Goal: Task Accomplishment & Management: Manage account settings

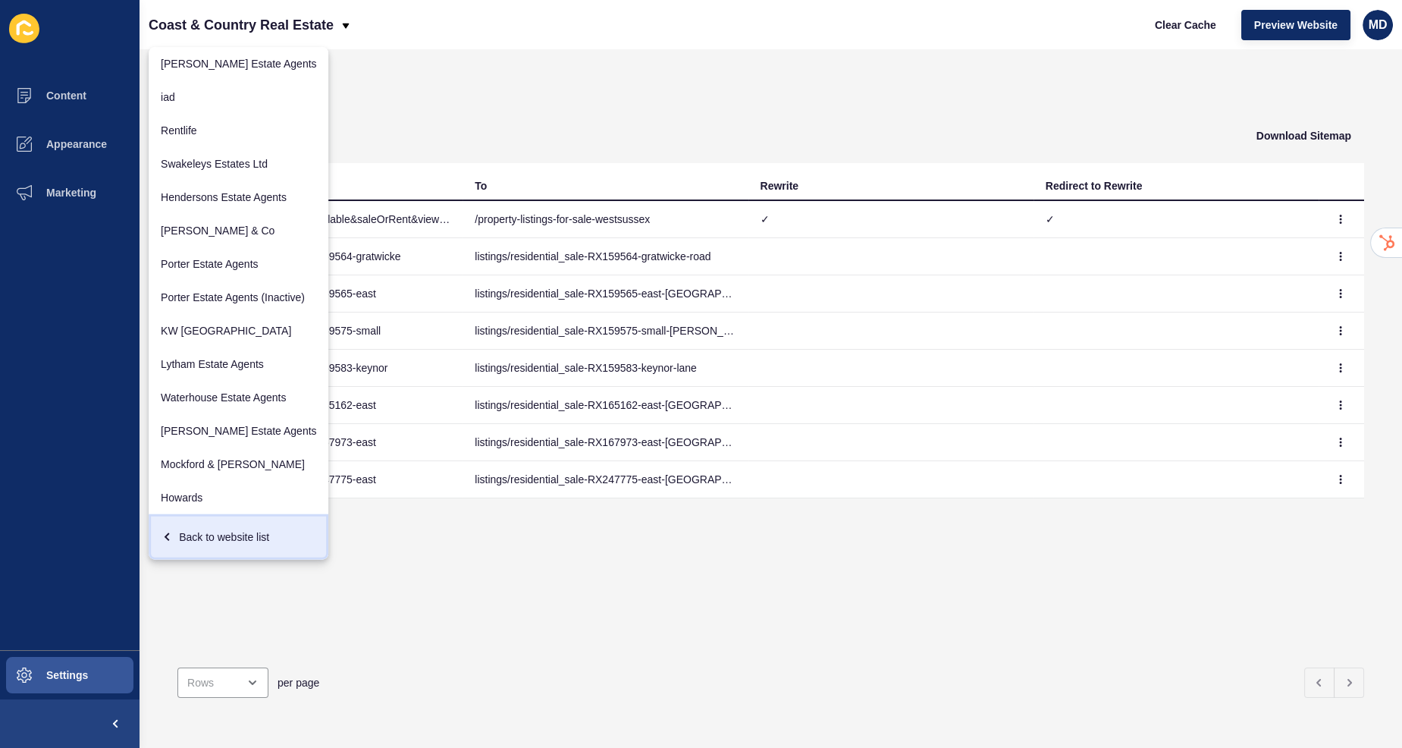
click at [202, 532] on div "Back to website list" at bounding box center [238, 536] width 155 height 27
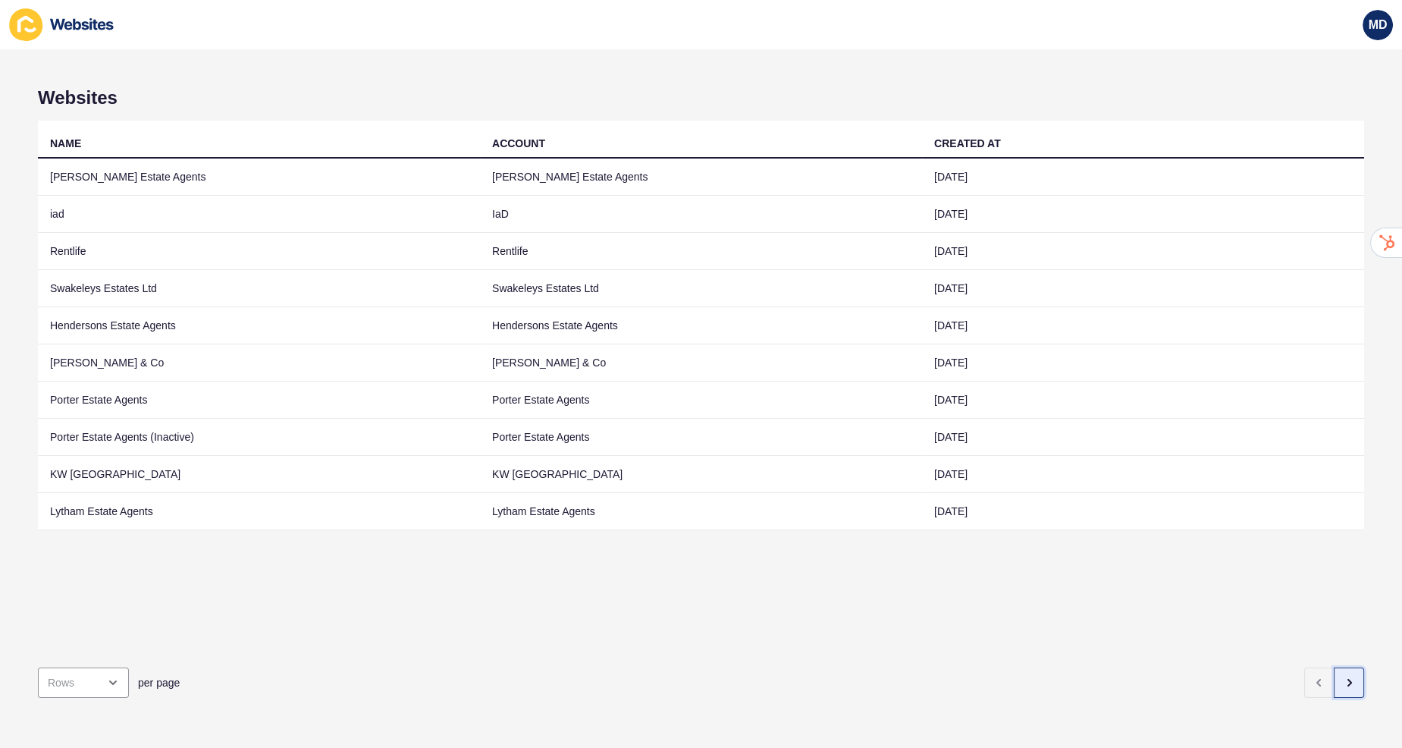
click at [1356, 683] on button "button" at bounding box center [1349, 682] width 30 height 30
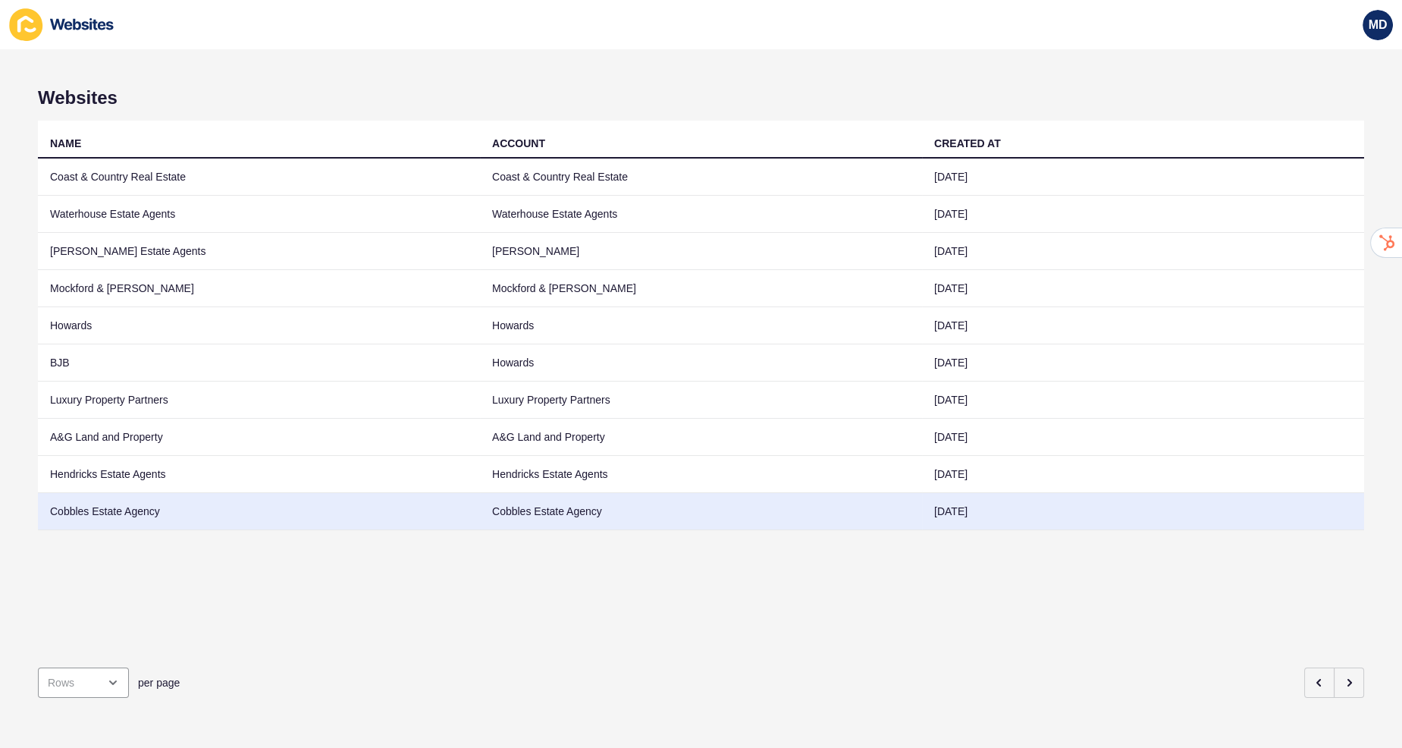
click at [909, 523] on td "Cobbles Estate Agency" at bounding box center [701, 511] width 442 height 37
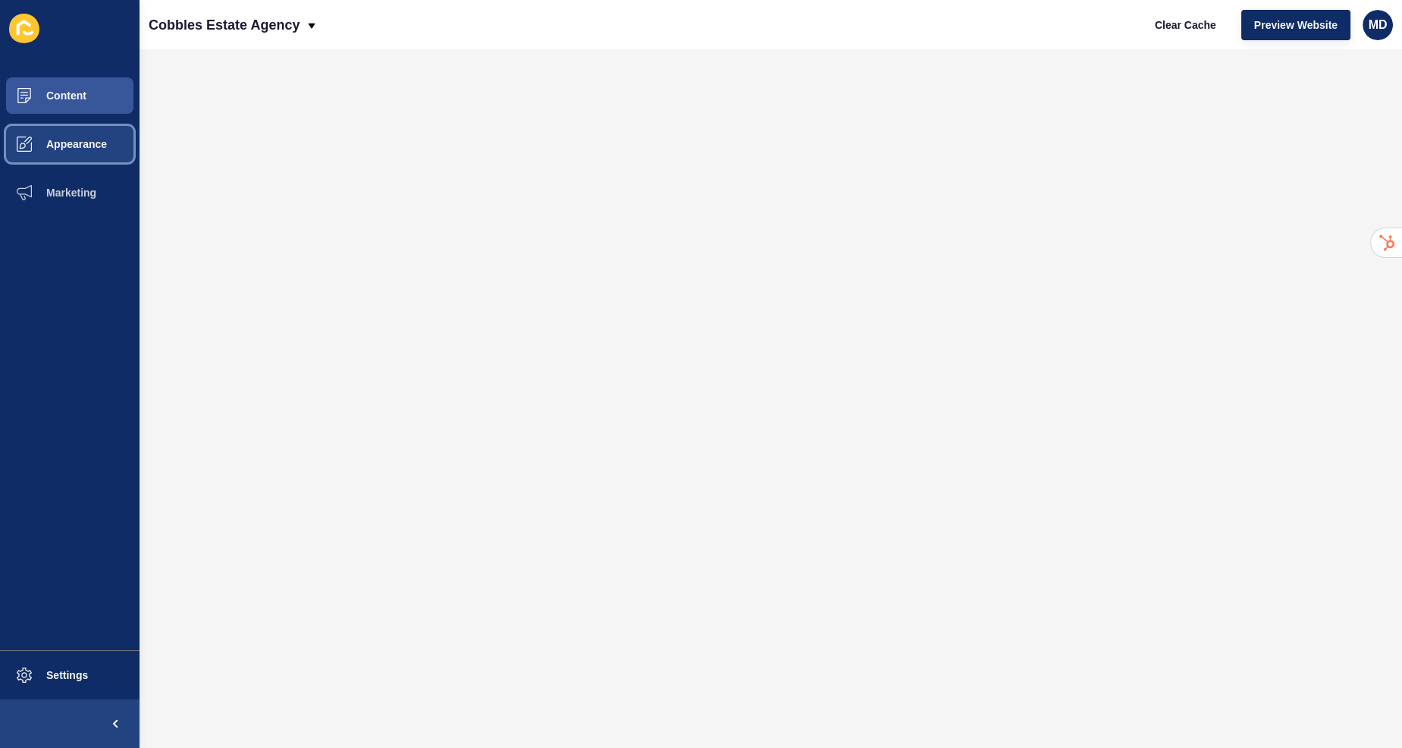
click at [85, 152] on button "Appearance" at bounding box center [70, 144] width 140 height 49
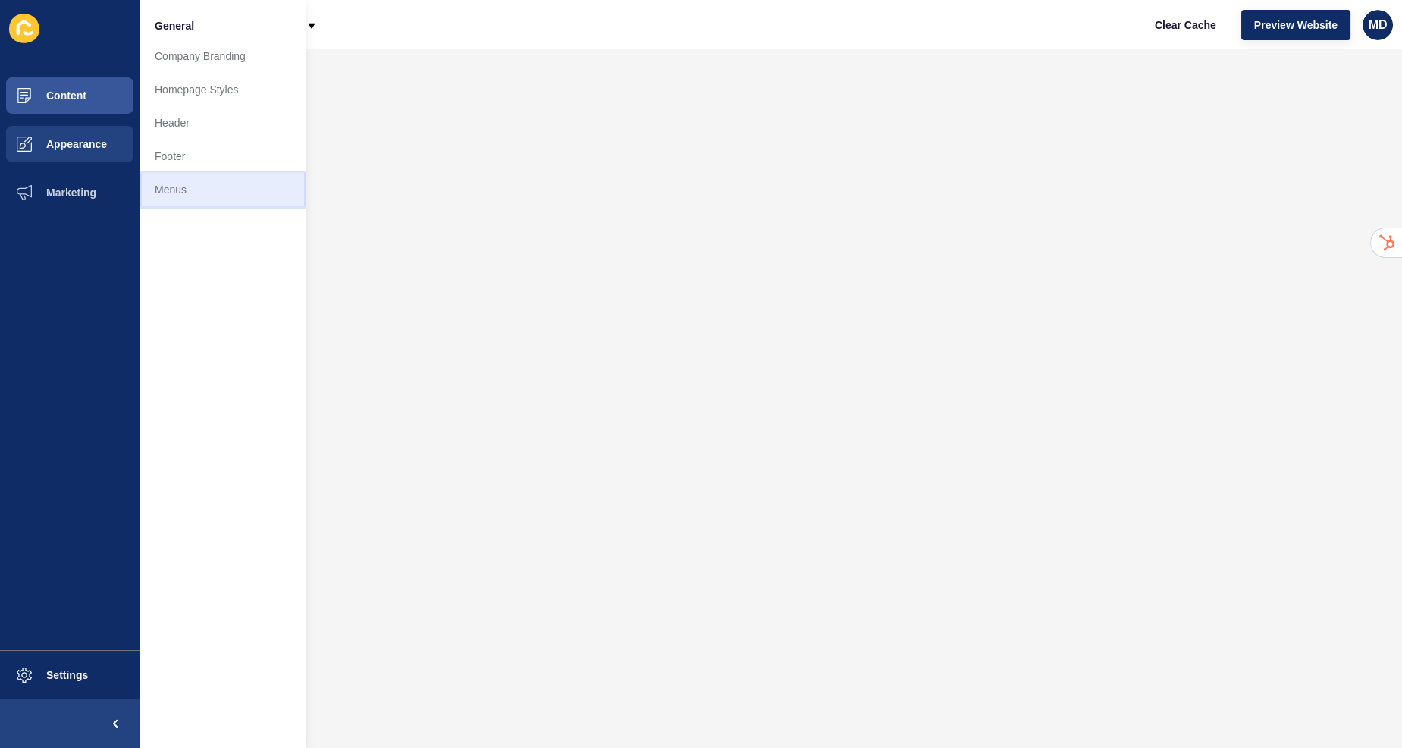
click at [193, 184] on link "Menus" at bounding box center [223, 189] width 167 height 33
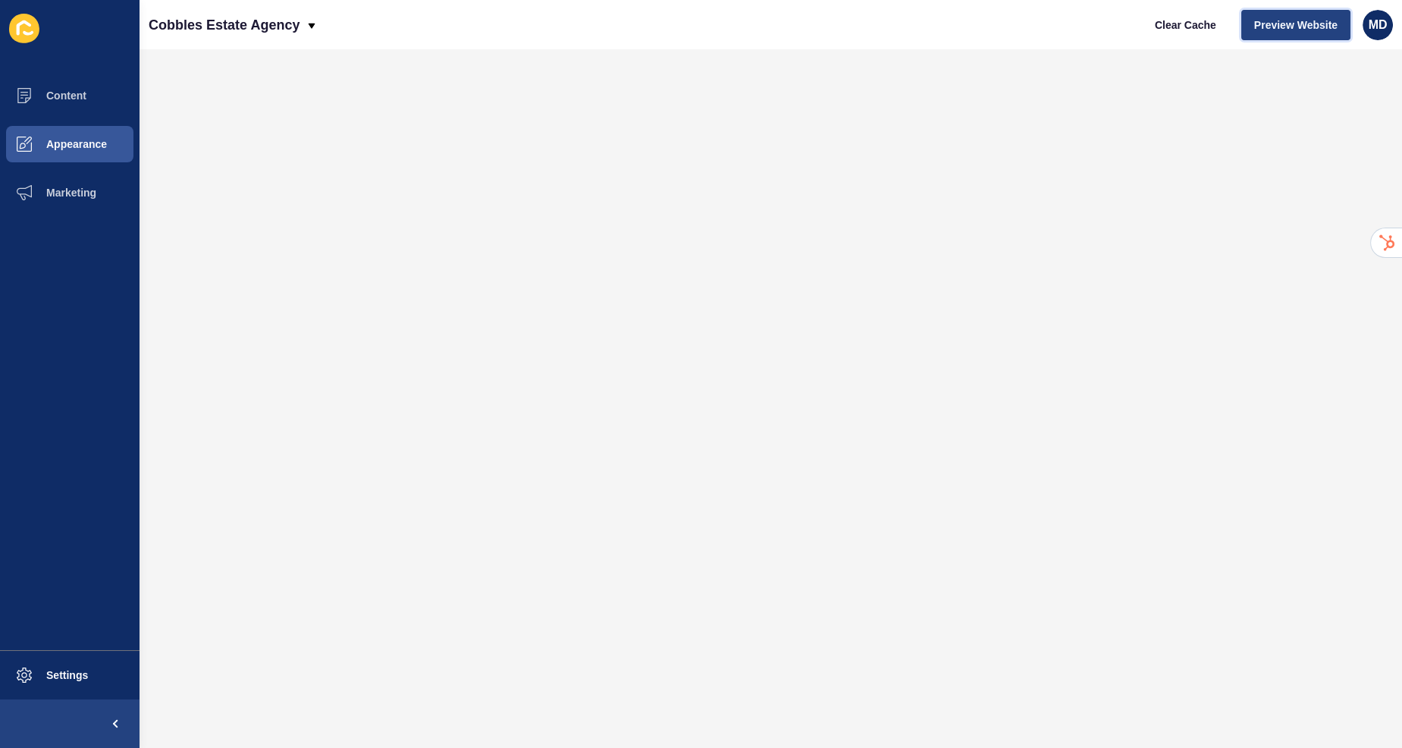
click at [1286, 29] on span "Preview Website" at bounding box center [1295, 24] width 83 height 15
click at [1184, 18] on span "Clear Cache" at bounding box center [1185, 24] width 61 height 15
click at [1254, 20] on span "Preview Website" at bounding box center [1295, 24] width 83 height 15
click at [1199, 27] on span "Clear Cache" at bounding box center [1185, 24] width 61 height 15
click at [1263, 26] on span "Preview Website" at bounding box center [1295, 24] width 83 height 15
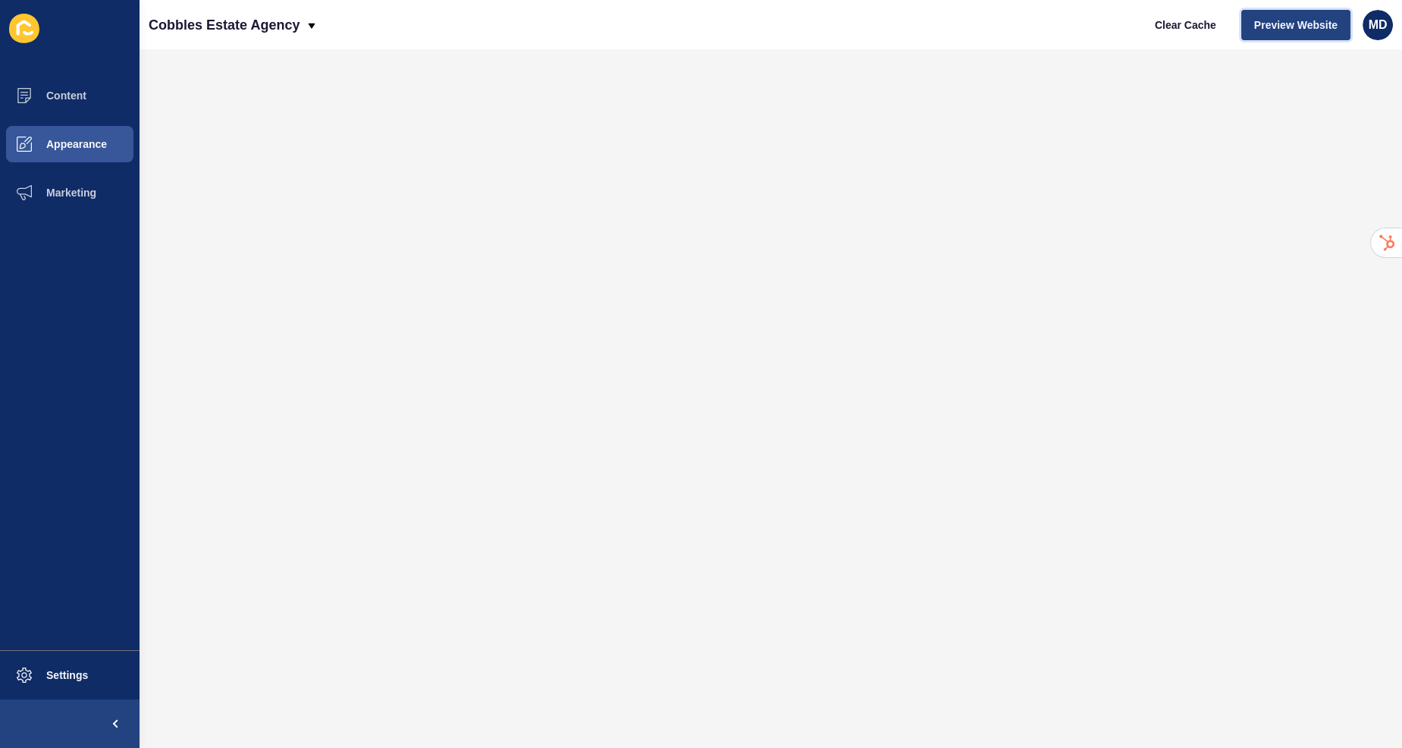
click at [1261, 35] on button "Preview Website" at bounding box center [1296, 25] width 109 height 30
click at [231, 28] on p "Cobbles Estate Agency" at bounding box center [224, 25] width 151 height 38
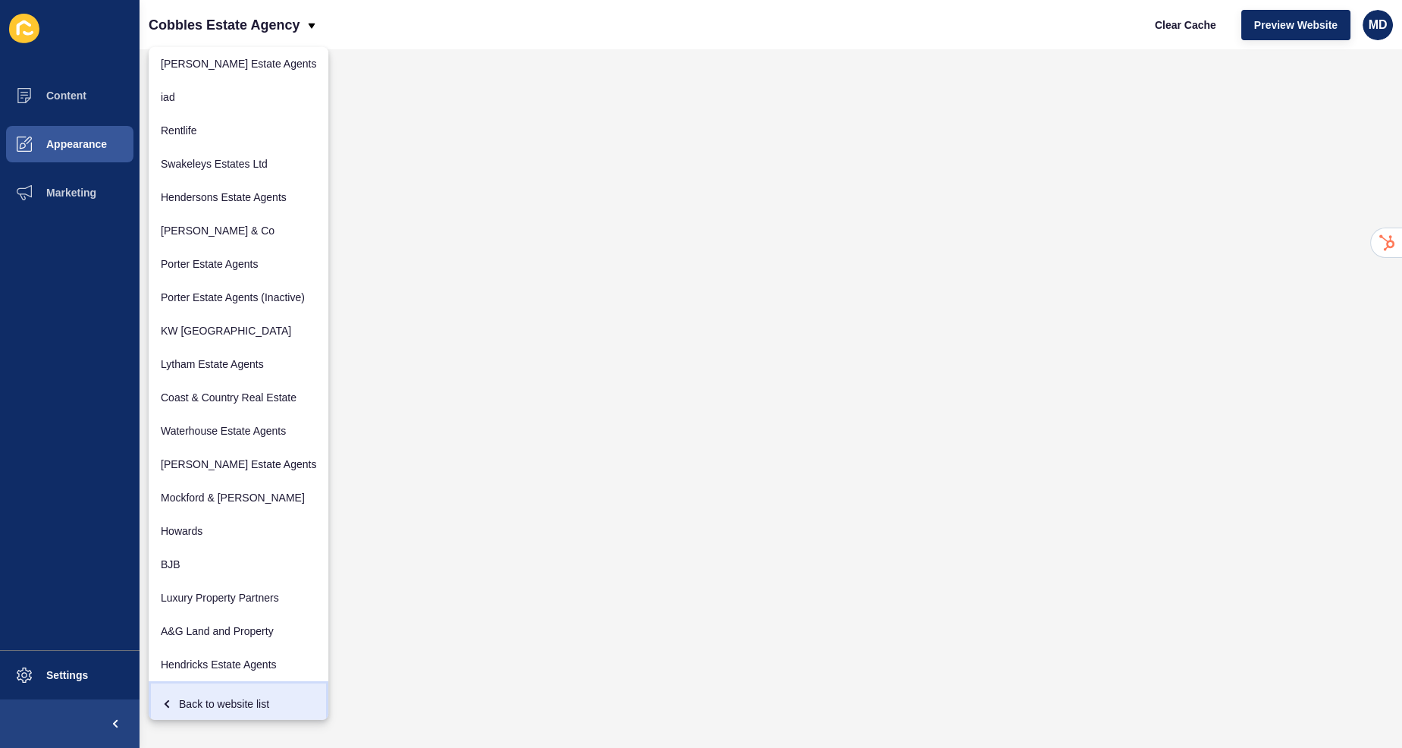
click at [198, 703] on div "Back to website list" at bounding box center [238, 703] width 155 height 27
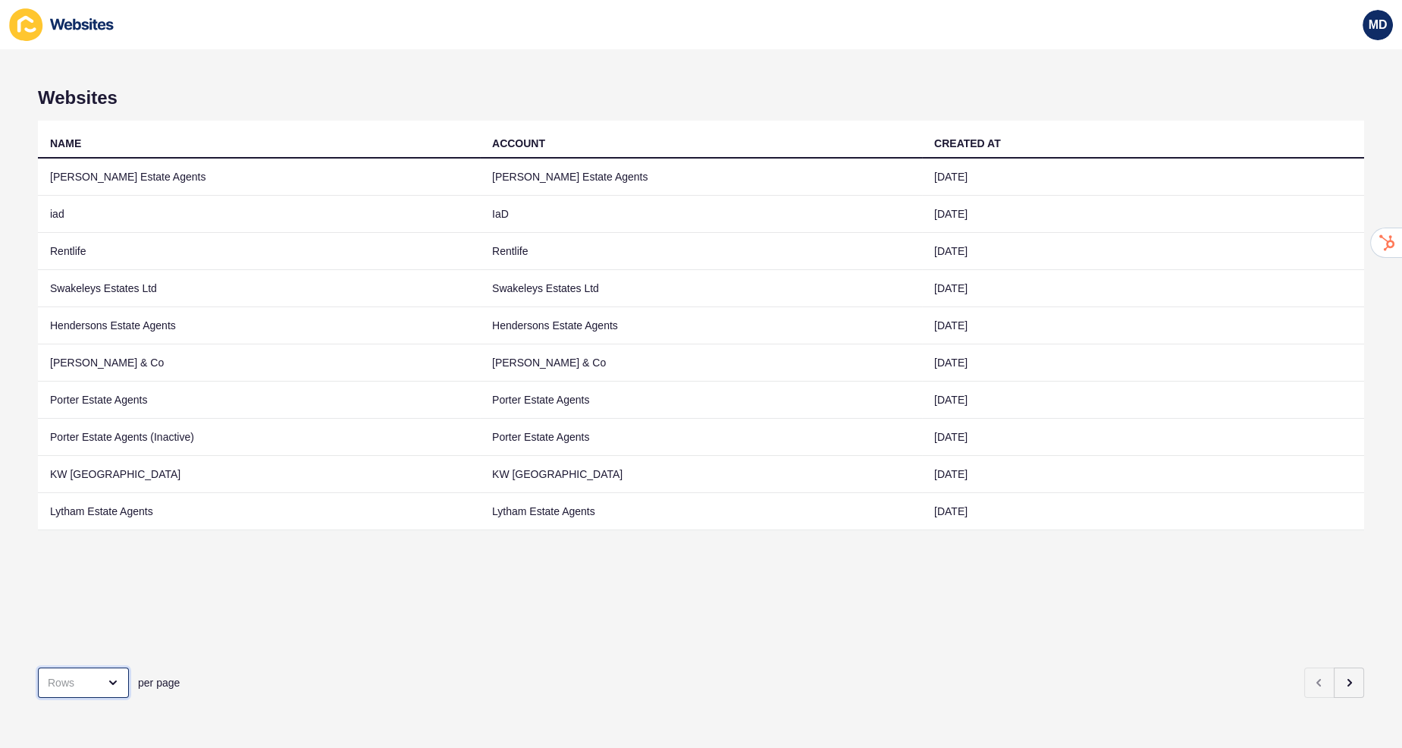
click at [95, 671] on div "open menu" at bounding box center [83, 682] width 91 height 30
click at [95, 658] on div "100 Rows" at bounding box center [87, 645] width 99 height 33
type input "100 Rows"
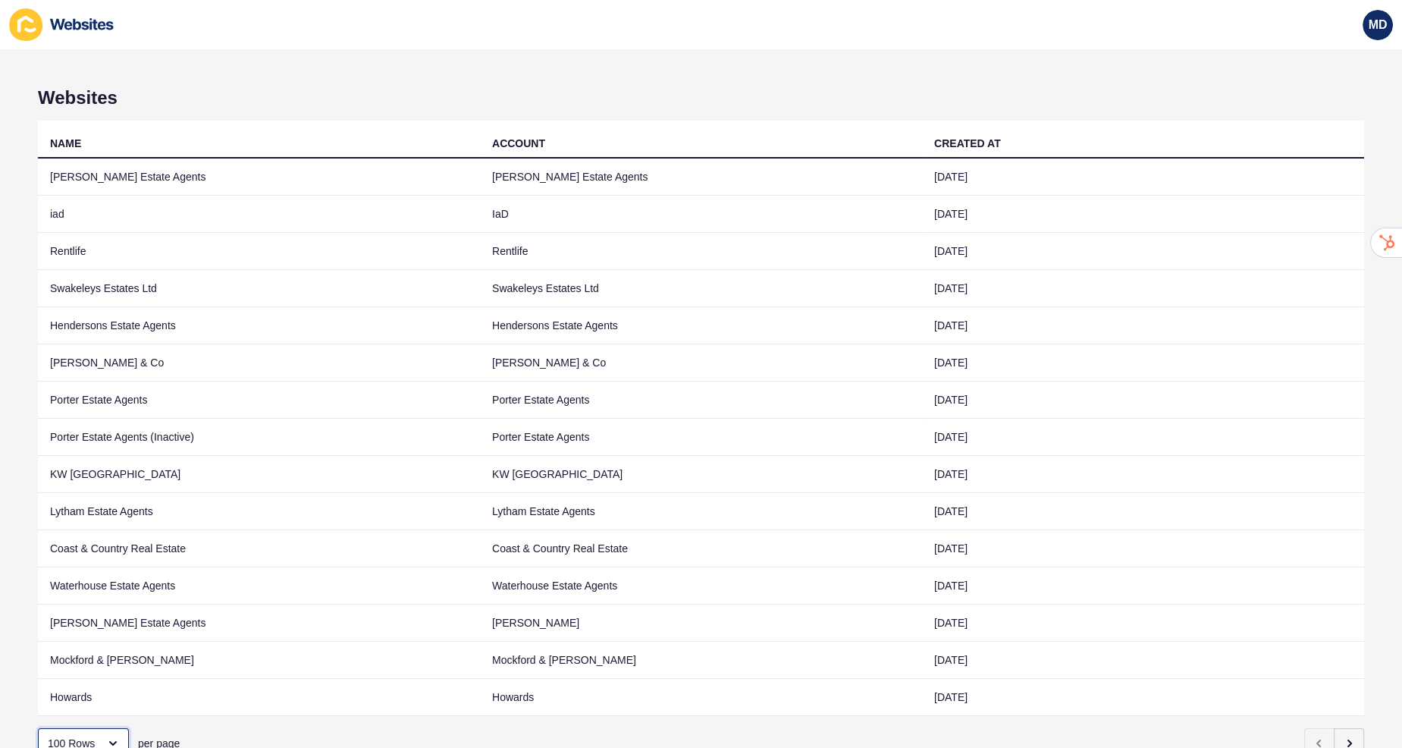
scroll to position [55, 0]
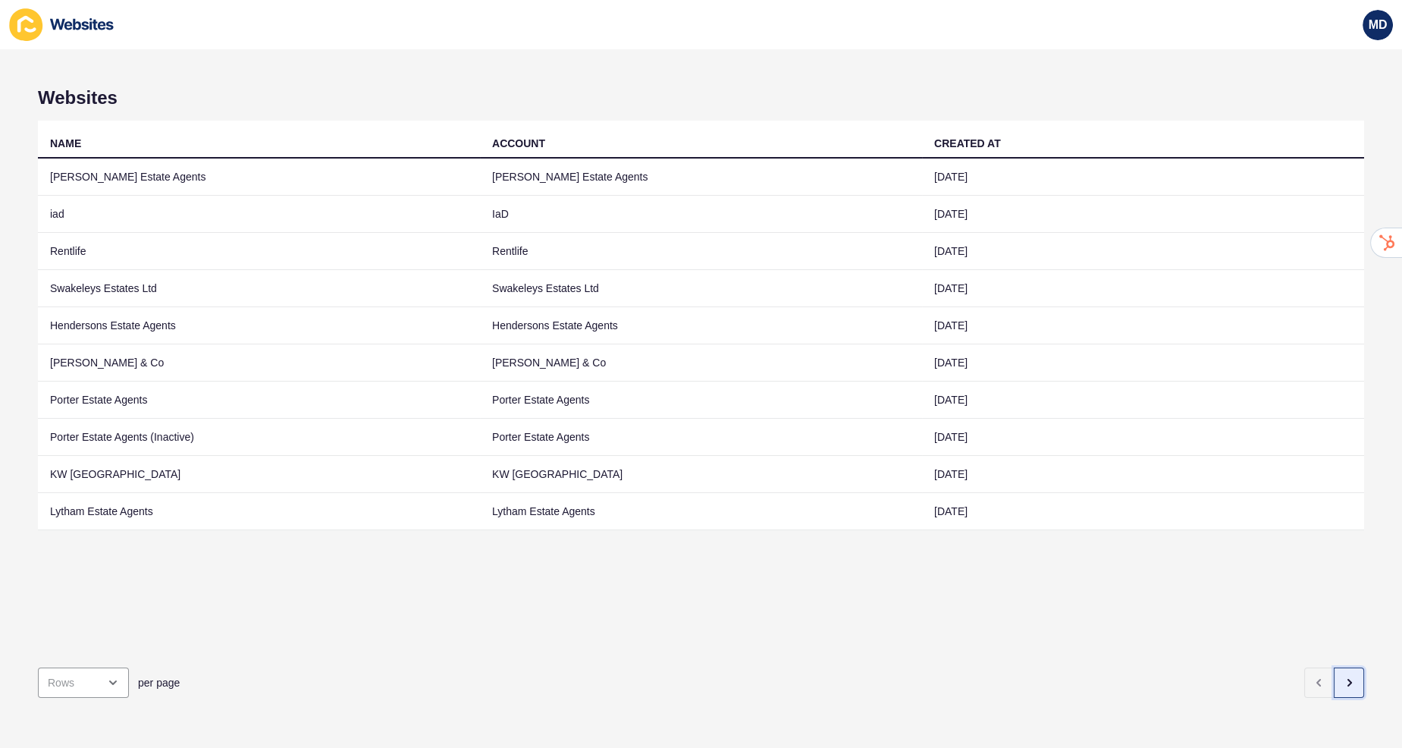
click at [1352, 683] on icon "button" at bounding box center [1349, 683] width 12 height 12
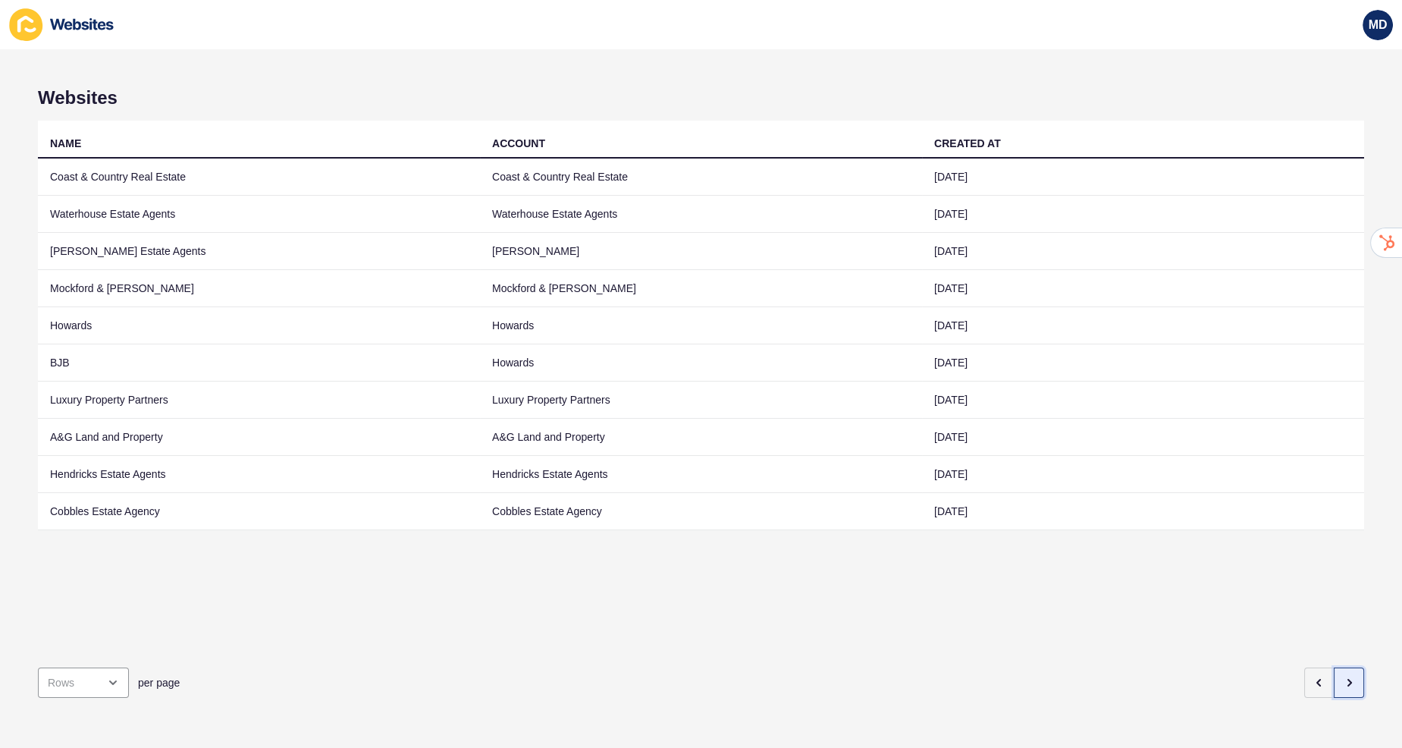
click at [1351, 677] on icon "button" at bounding box center [1349, 683] width 12 height 12
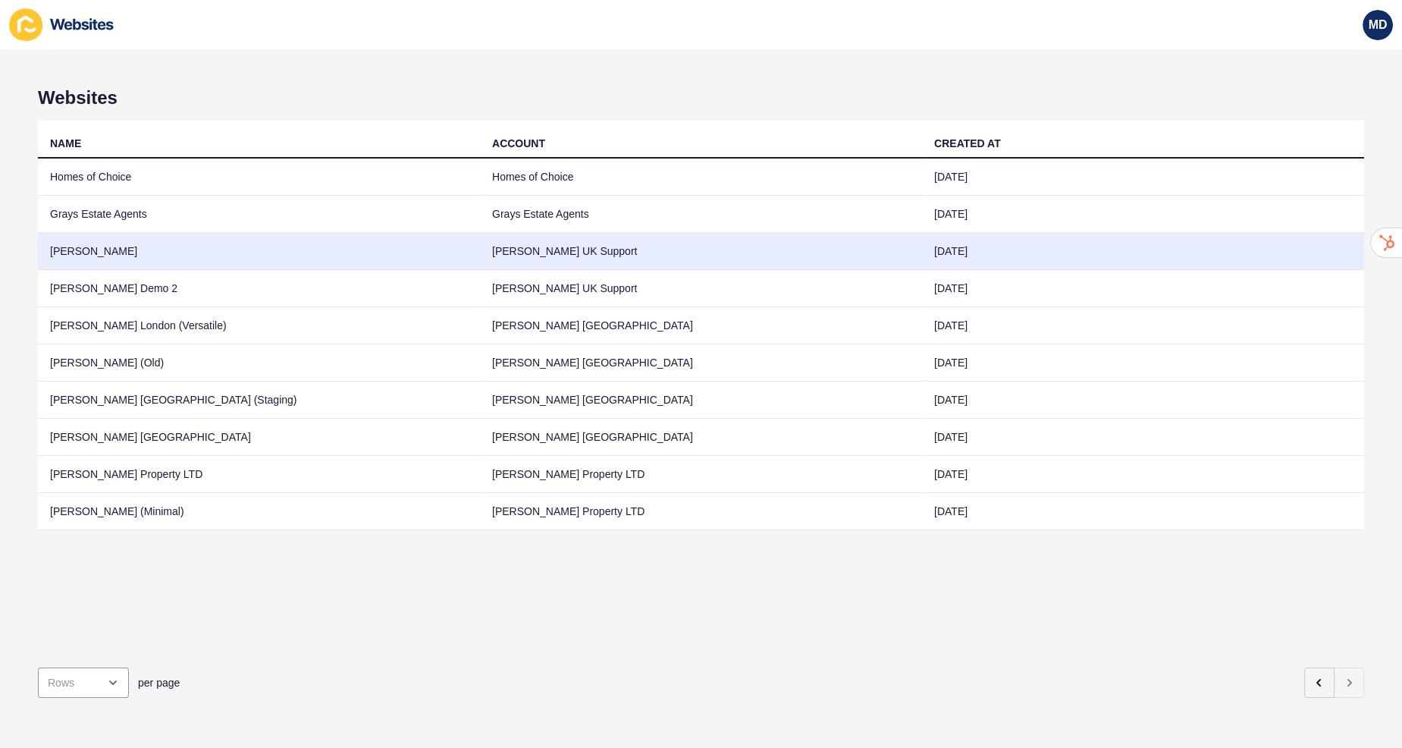
click at [465, 240] on td "Maria Demo" at bounding box center [259, 251] width 442 height 37
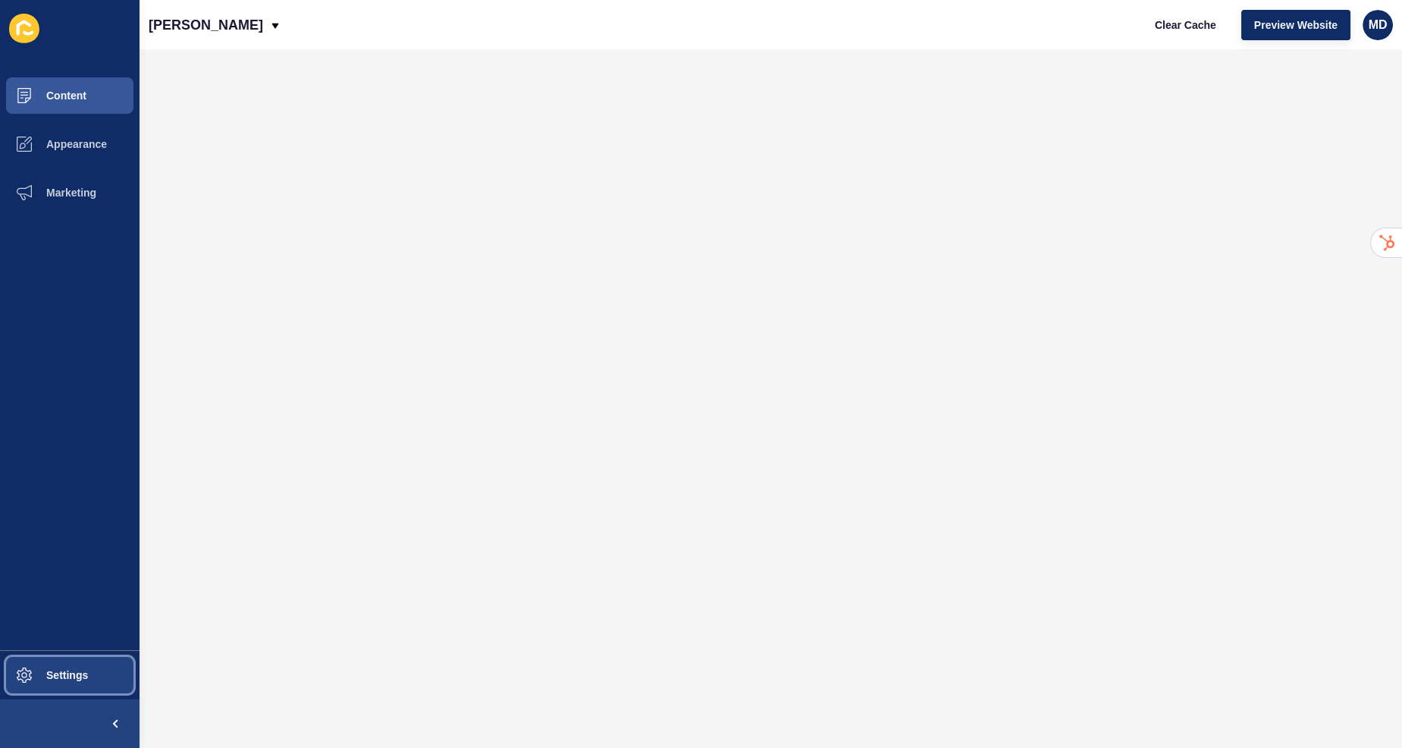
click at [14, 674] on span "Settings" at bounding box center [43, 675] width 90 height 12
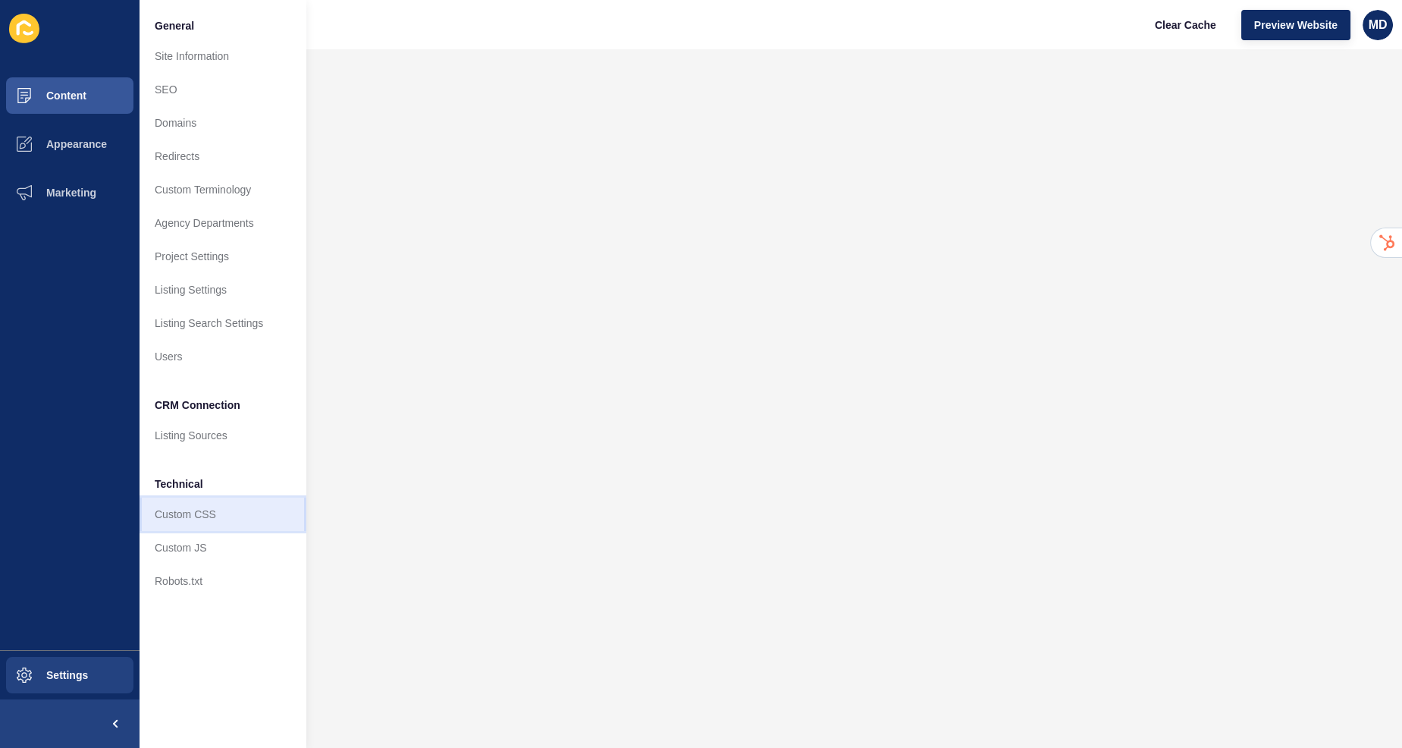
click at [206, 520] on link "Custom CSS" at bounding box center [223, 514] width 167 height 33
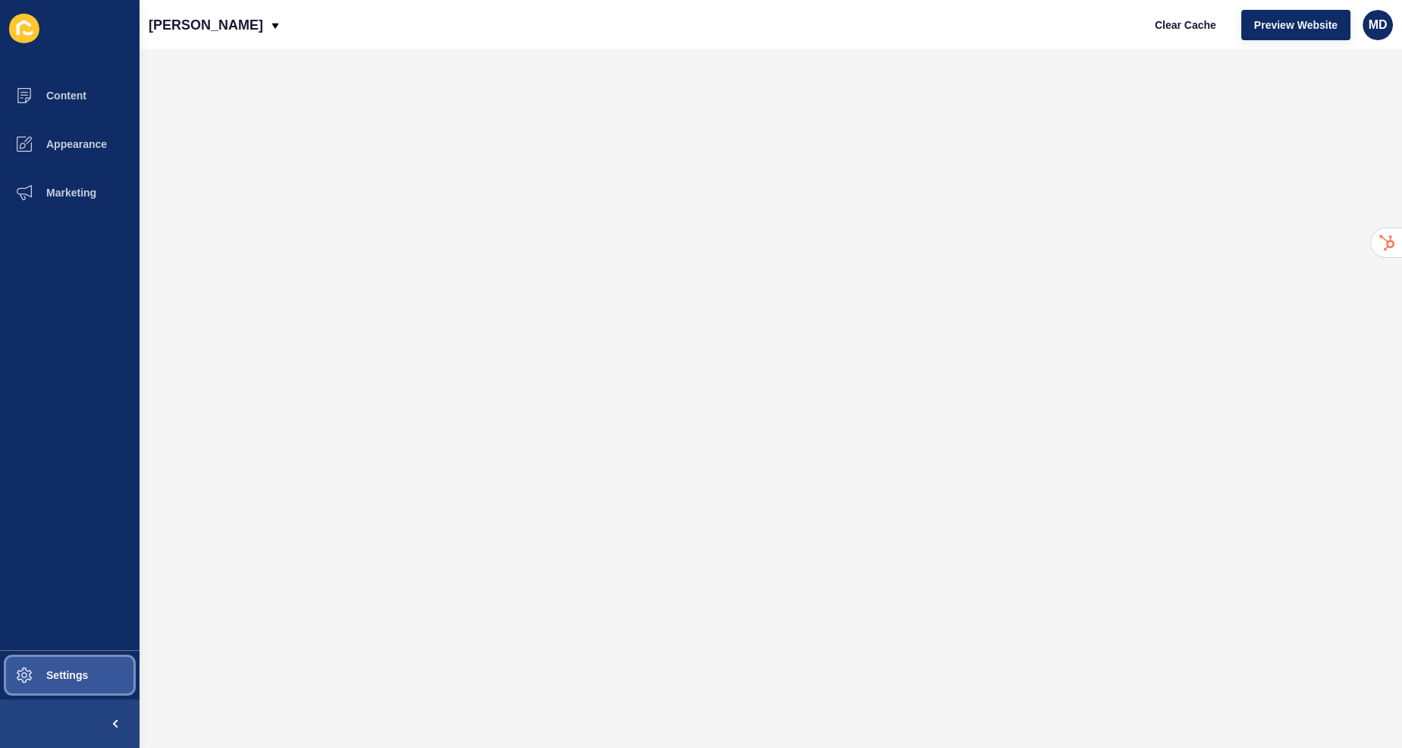
click at [95, 667] on button "Settings" at bounding box center [70, 675] width 140 height 49
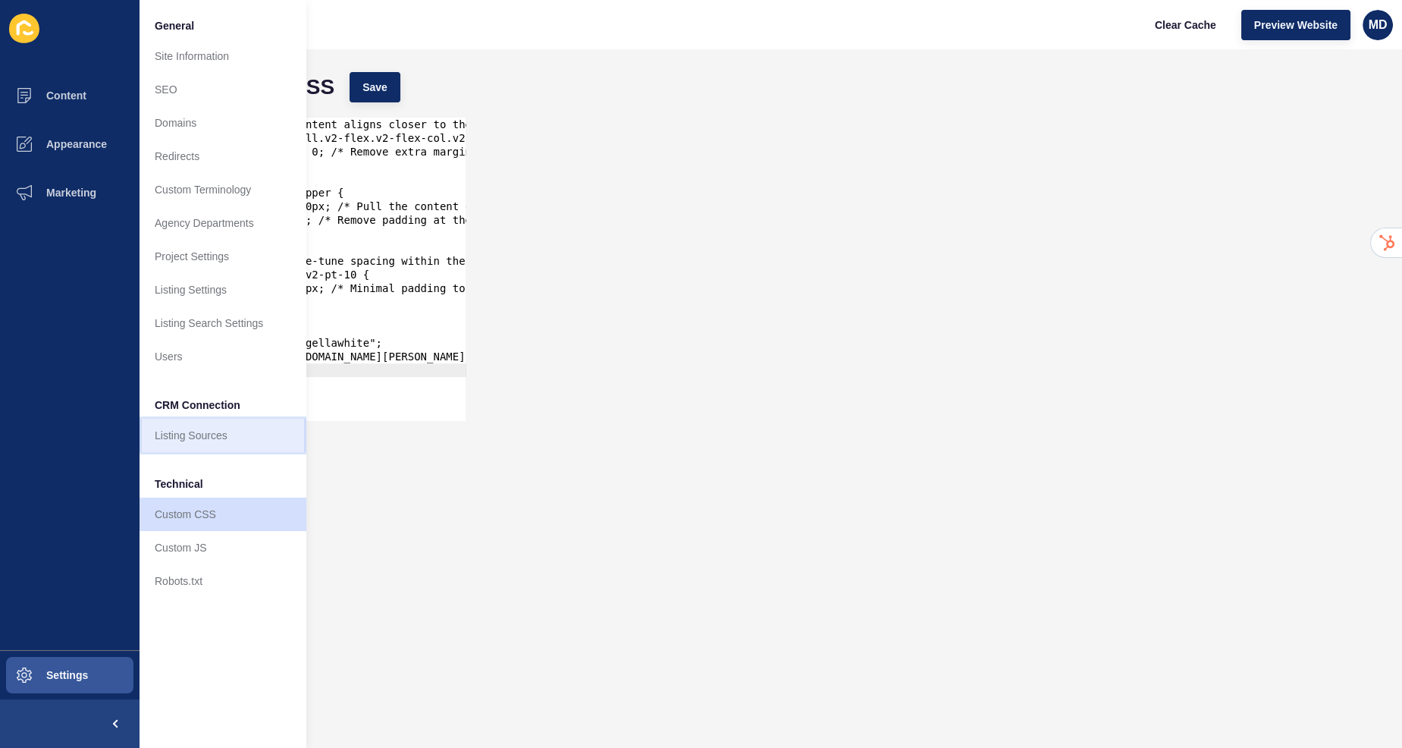
click at [176, 435] on link "Listing Sources" at bounding box center [223, 435] width 167 height 33
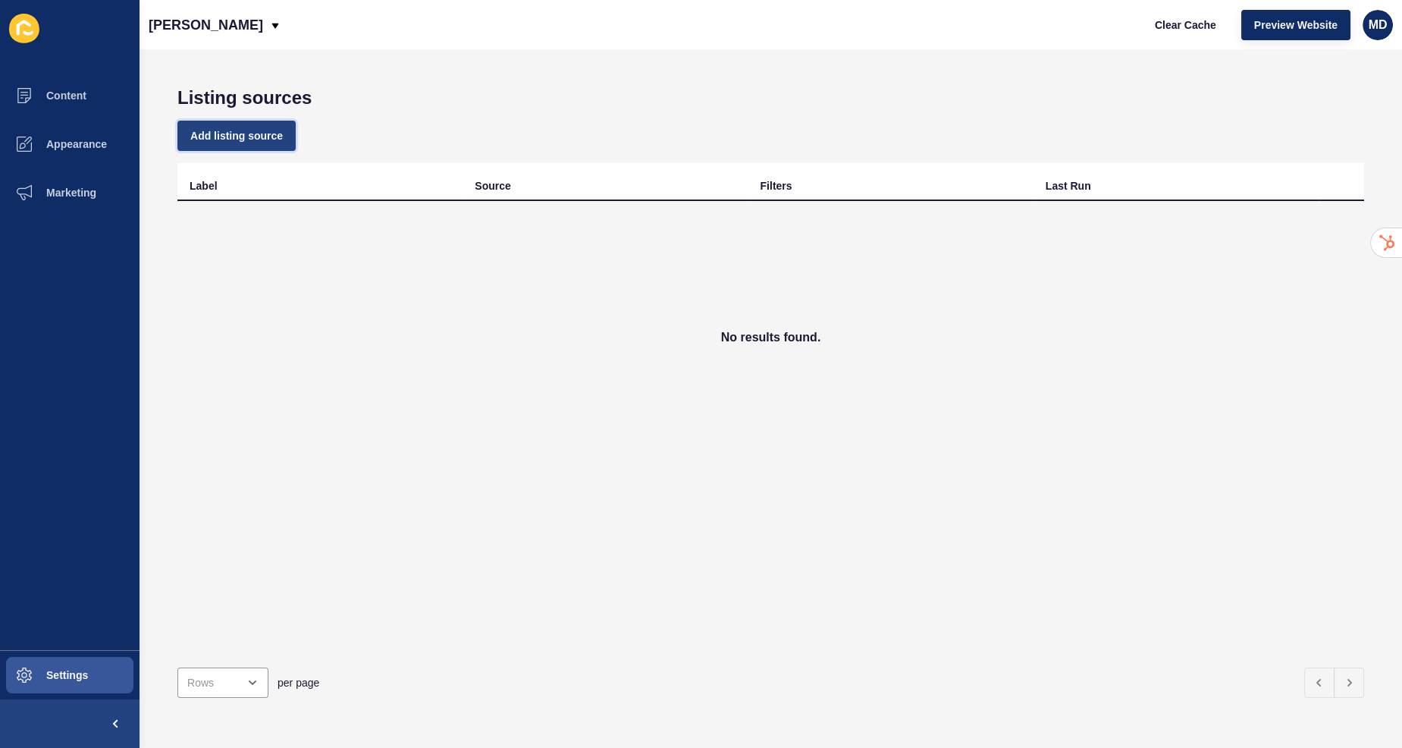
click at [247, 133] on span "Add listing source" at bounding box center [236, 135] width 93 height 15
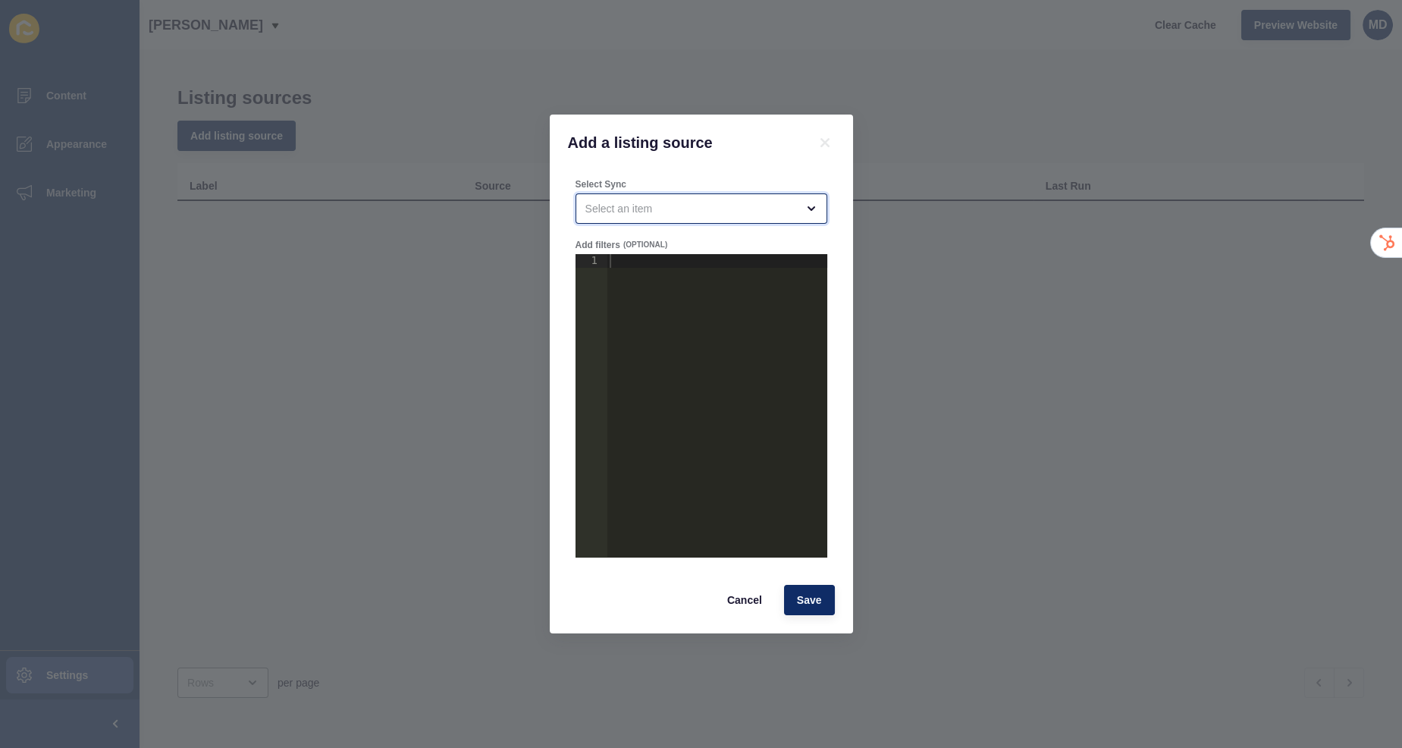
click at [638, 213] on div "open menu" at bounding box center [691, 208] width 211 height 15
click at [637, 245] on span "Rex - Paul Stripp Estate Agents" at bounding box center [701, 246] width 228 height 15
type input "Rex - Paul Stripp Estate Agents"
click at [812, 615] on div "Cancel Save" at bounding box center [702, 599] width 276 height 39
click at [804, 598] on span "Save" at bounding box center [809, 599] width 25 height 15
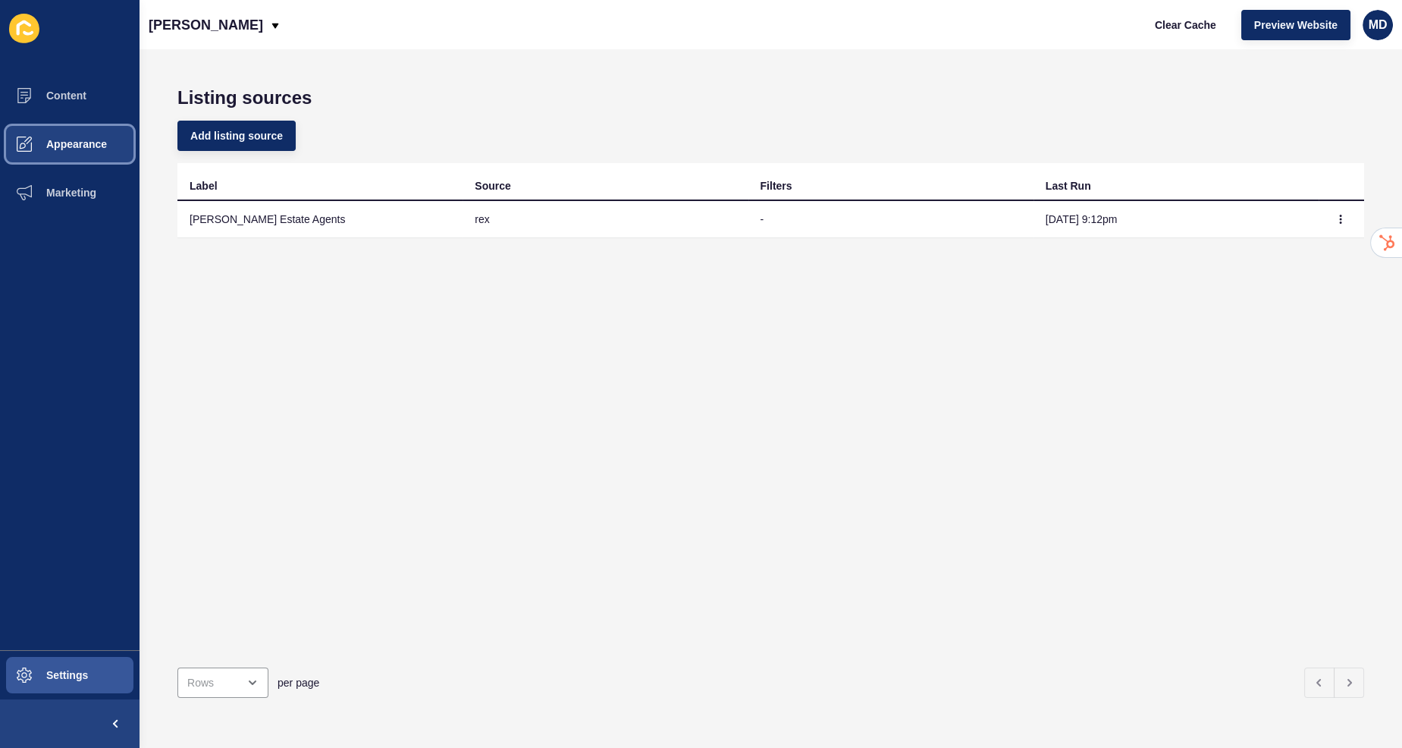
click at [69, 133] on button "Appearance" at bounding box center [70, 144] width 140 height 49
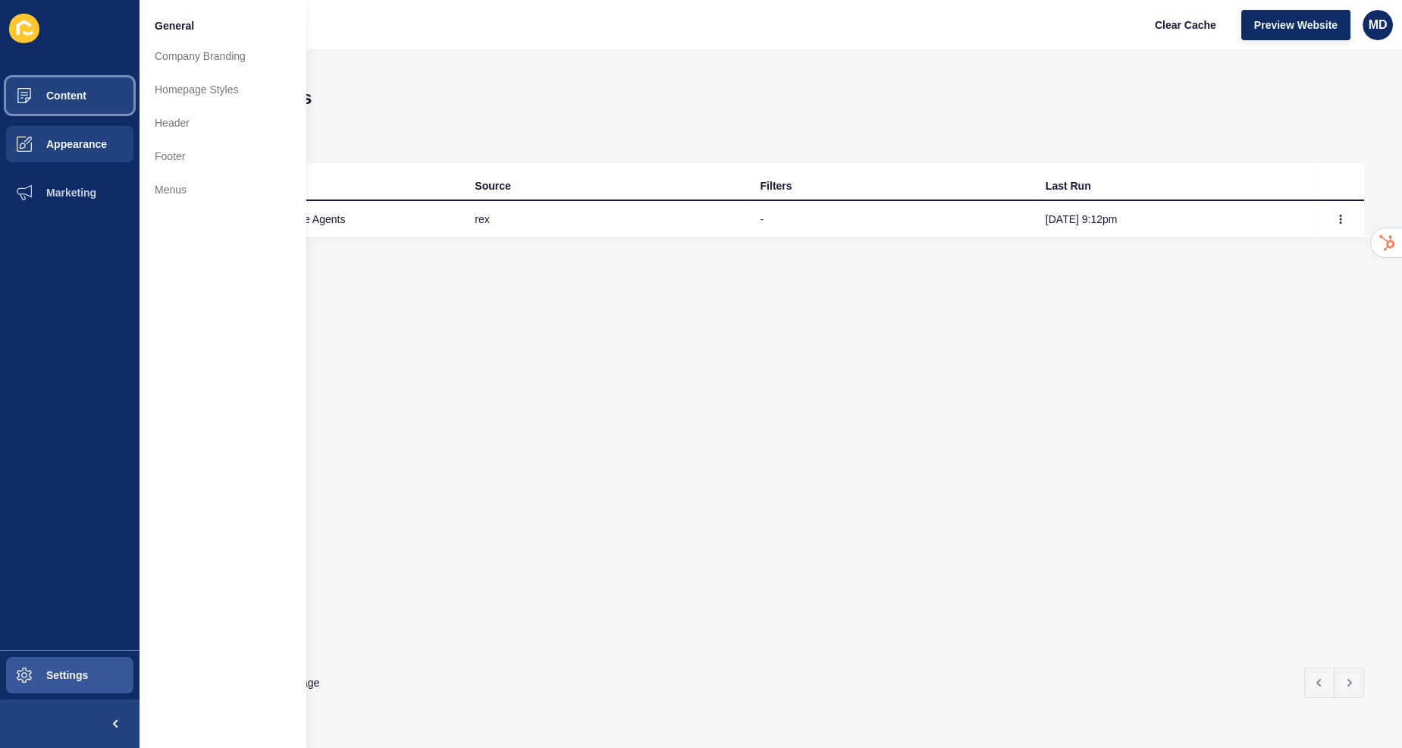
click at [72, 82] on button "Content" at bounding box center [70, 95] width 140 height 49
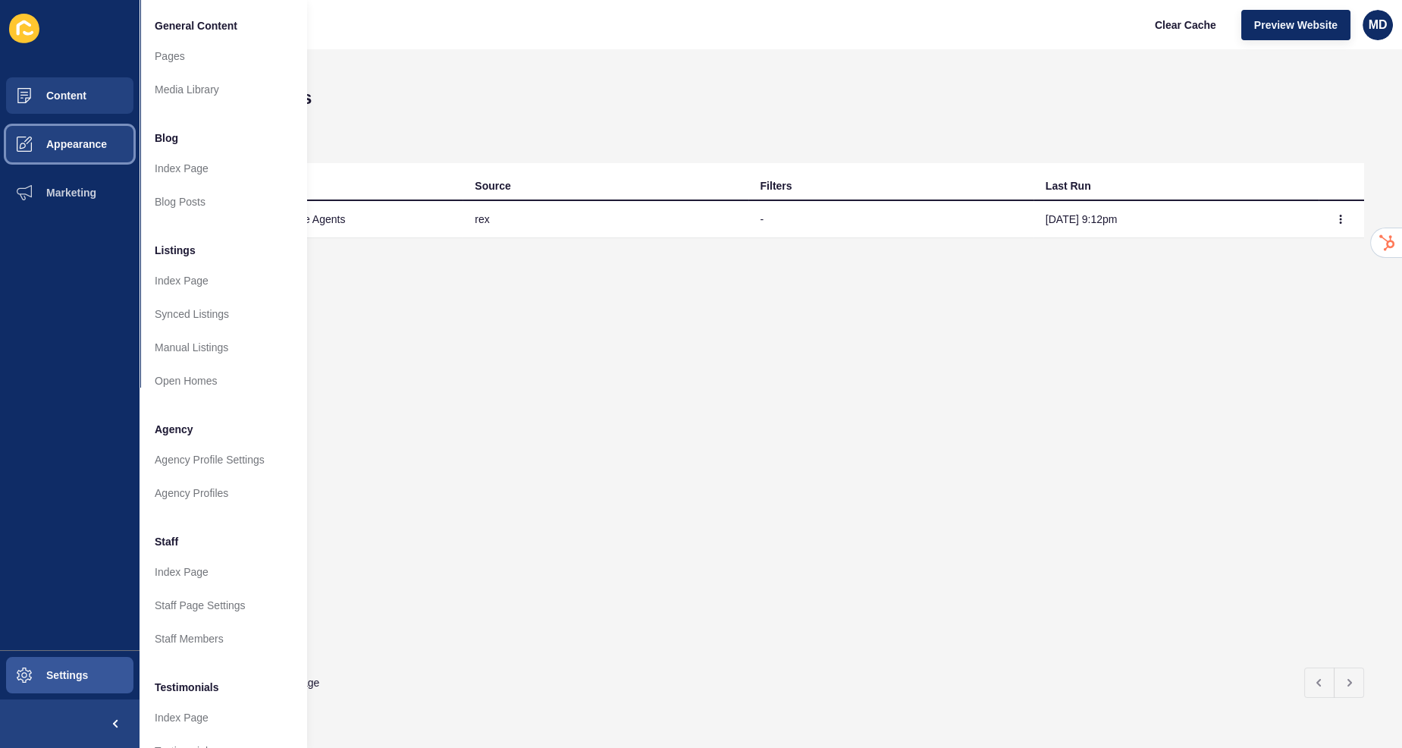
click at [94, 140] on span "Appearance" at bounding box center [52, 144] width 109 height 12
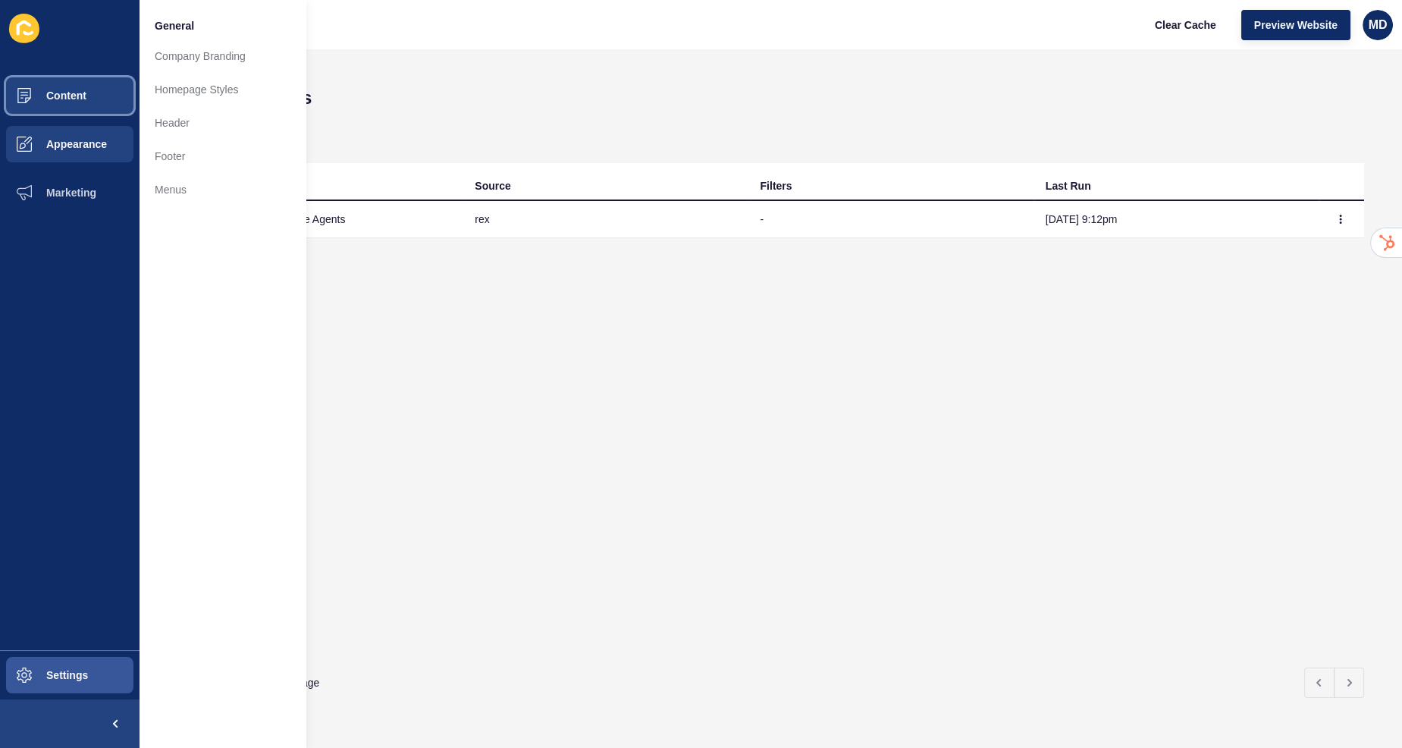
click at [114, 99] on button "Content" at bounding box center [70, 95] width 140 height 49
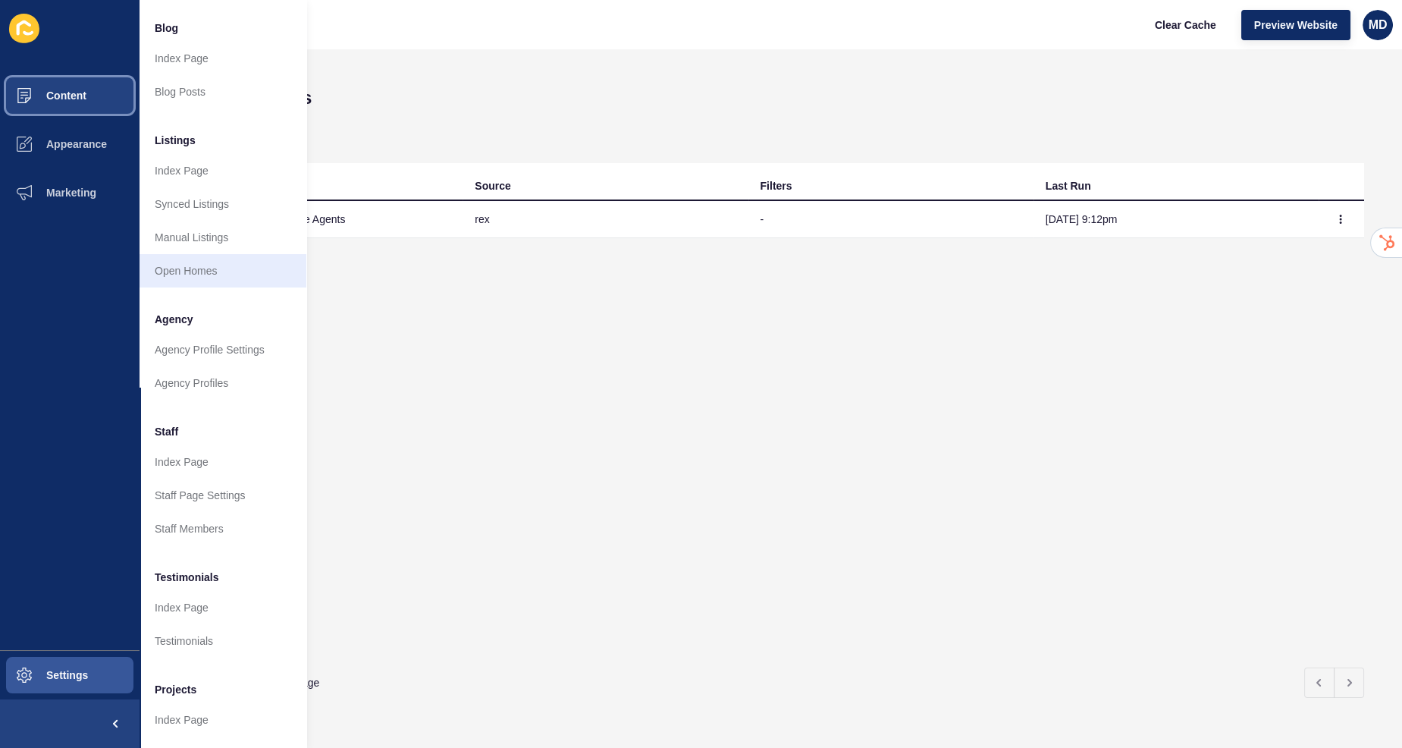
scroll to position [104, 0]
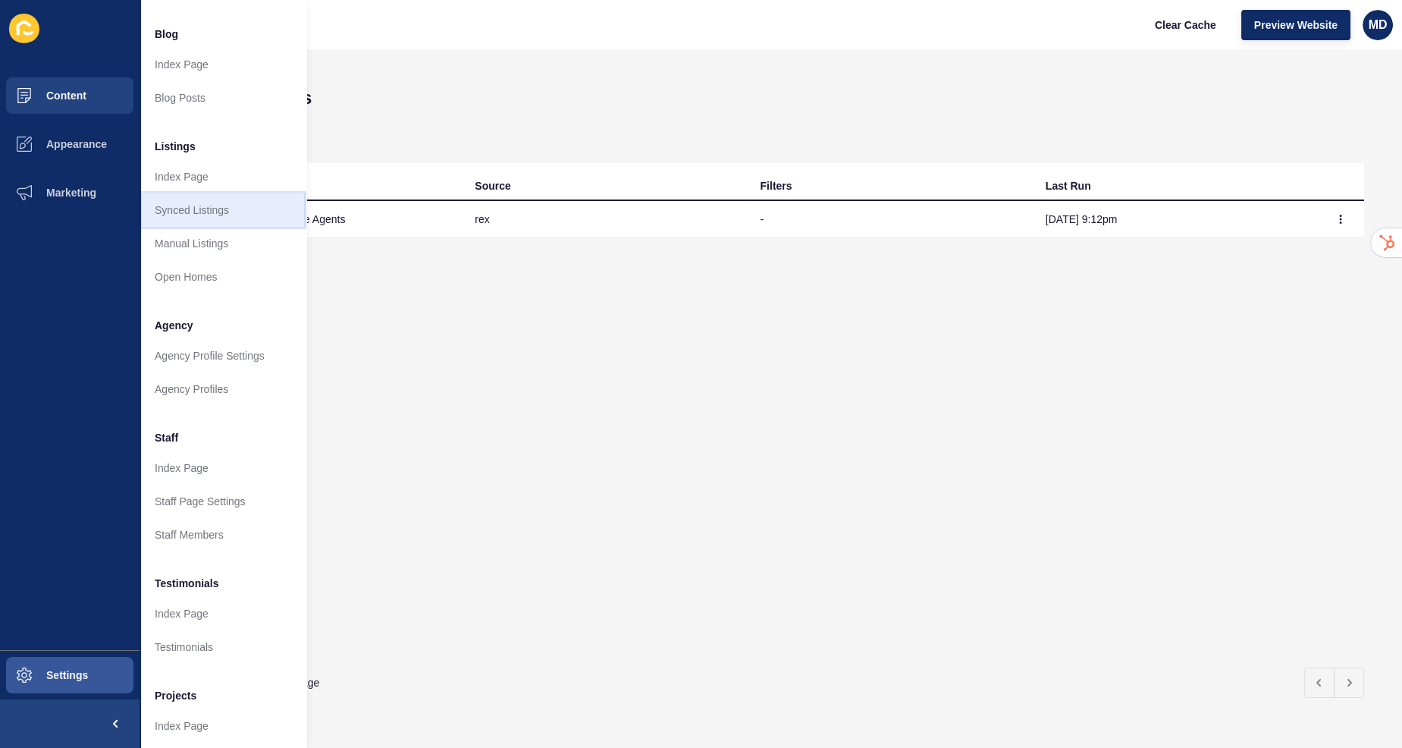
click at [231, 208] on link "Synced Listings" at bounding box center [223, 209] width 167 height 33
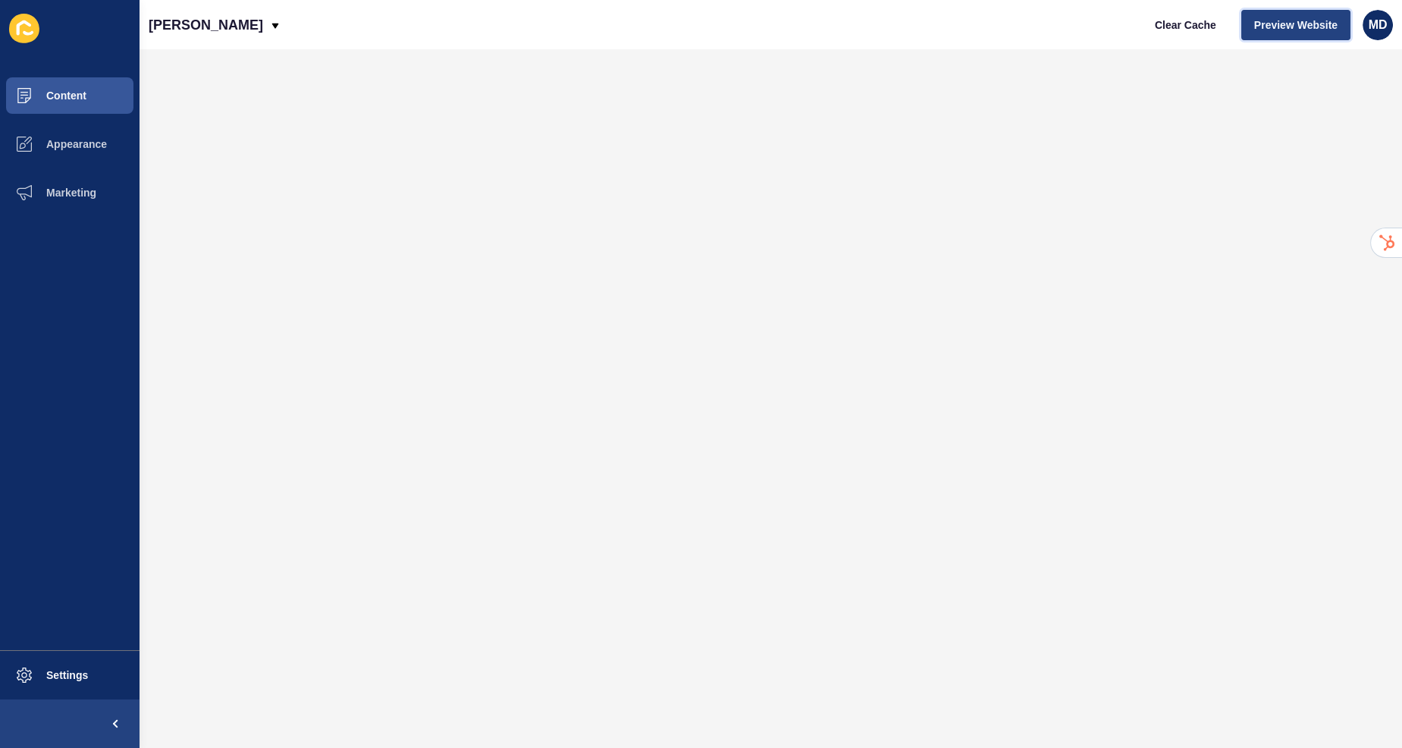
click at [1270, 22] on span "Preview Website" at bounding box center [1295, 24] width 83 height 15
click at [1167, 43] on div "Clear Cache Preview Website MD" at bounding box center [1267, 25] width 263 height 42
click at [1180, 31] on span "Clear Cache" at bounding box center [1185, 24] width 61 height 15
click at [231, 27] on div "Maria Demo" at bounding box center [215, 25] width 133 height 38
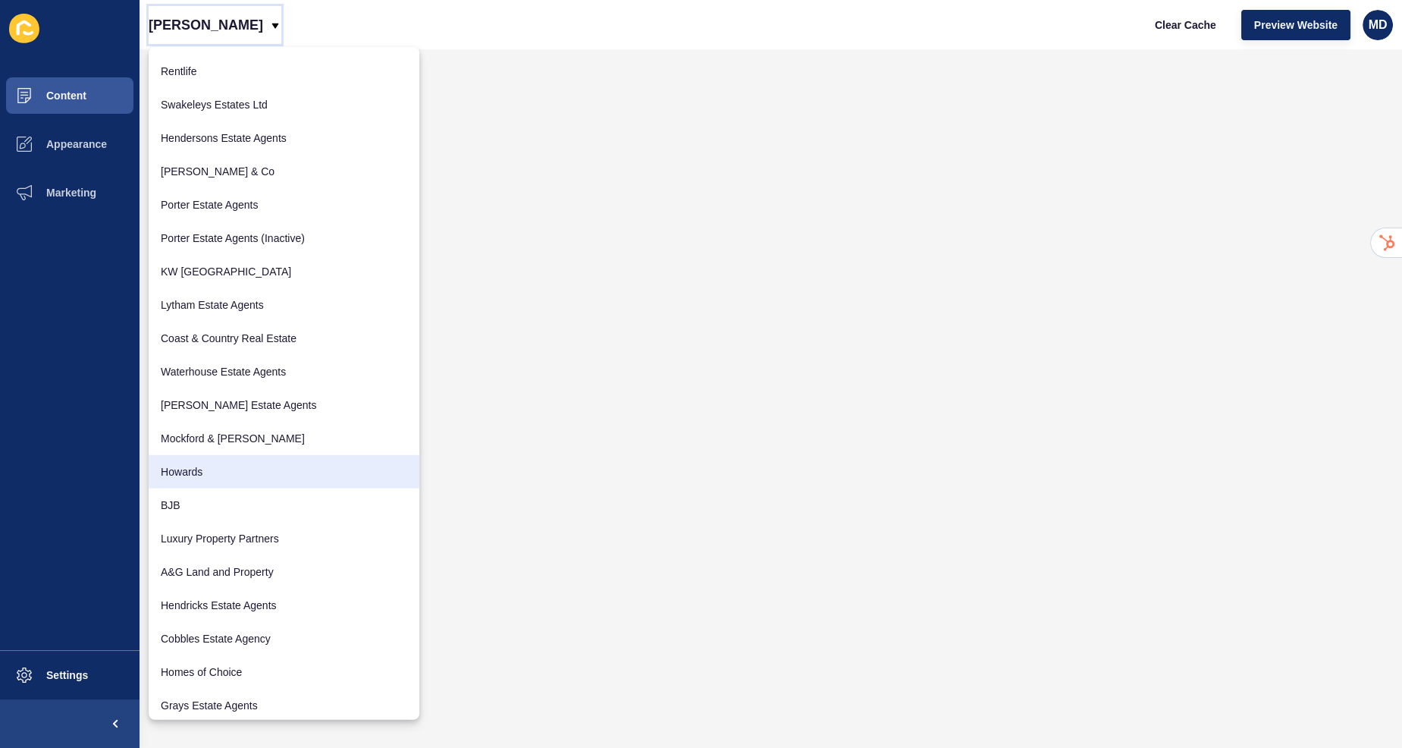
scroll to position [77, 0]
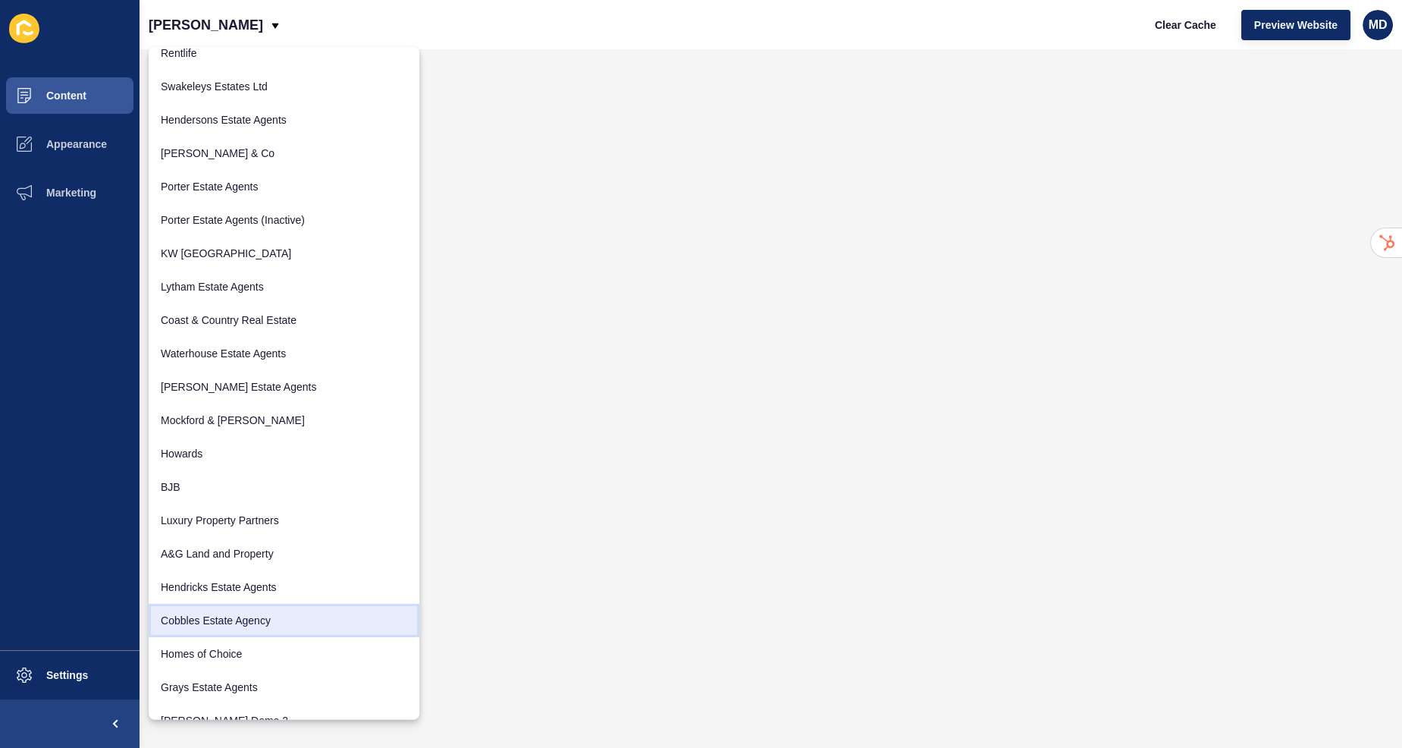
click at [206, 620] on link "Cobbles Estate Agency" at bounding box center [284, 620] width 271 height 33
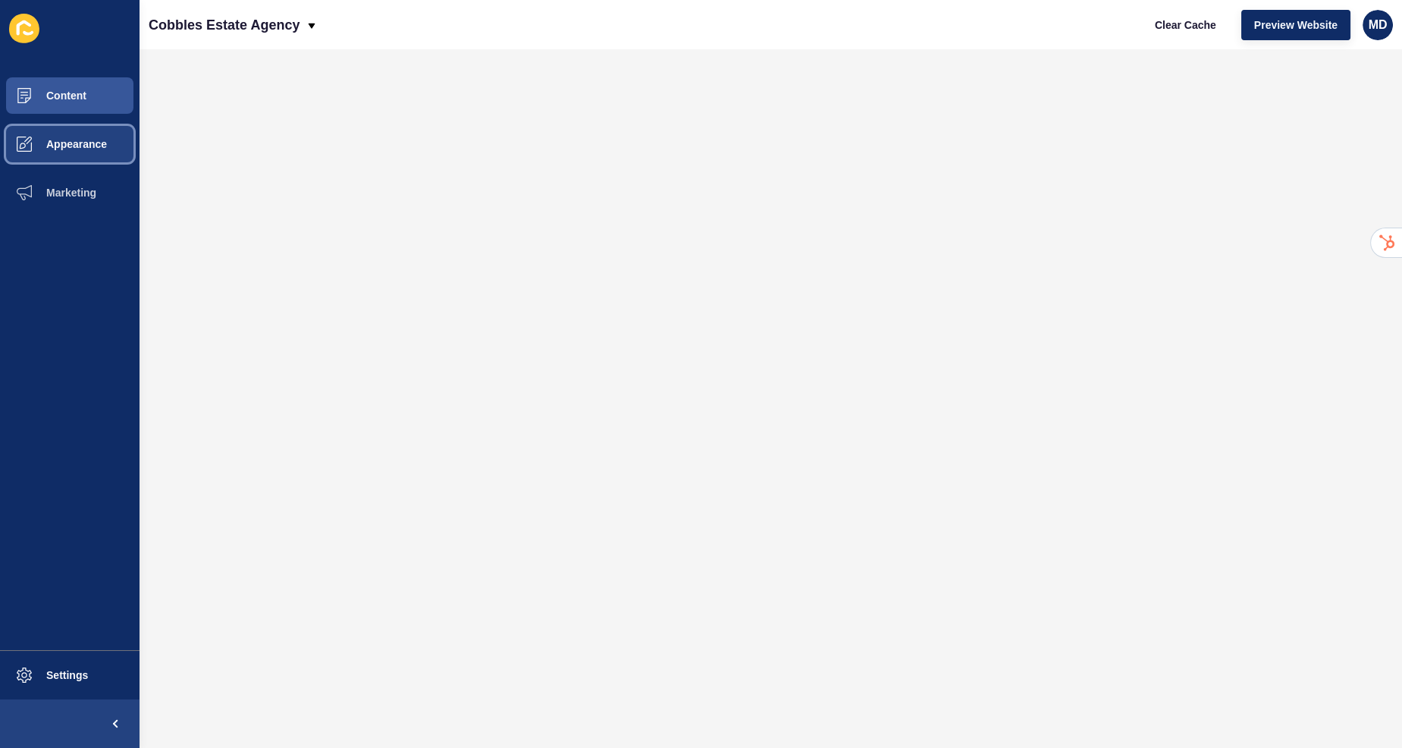
click at [85, 144] on span "Appearance" at bounding box center [52, 144] width 109 height 12
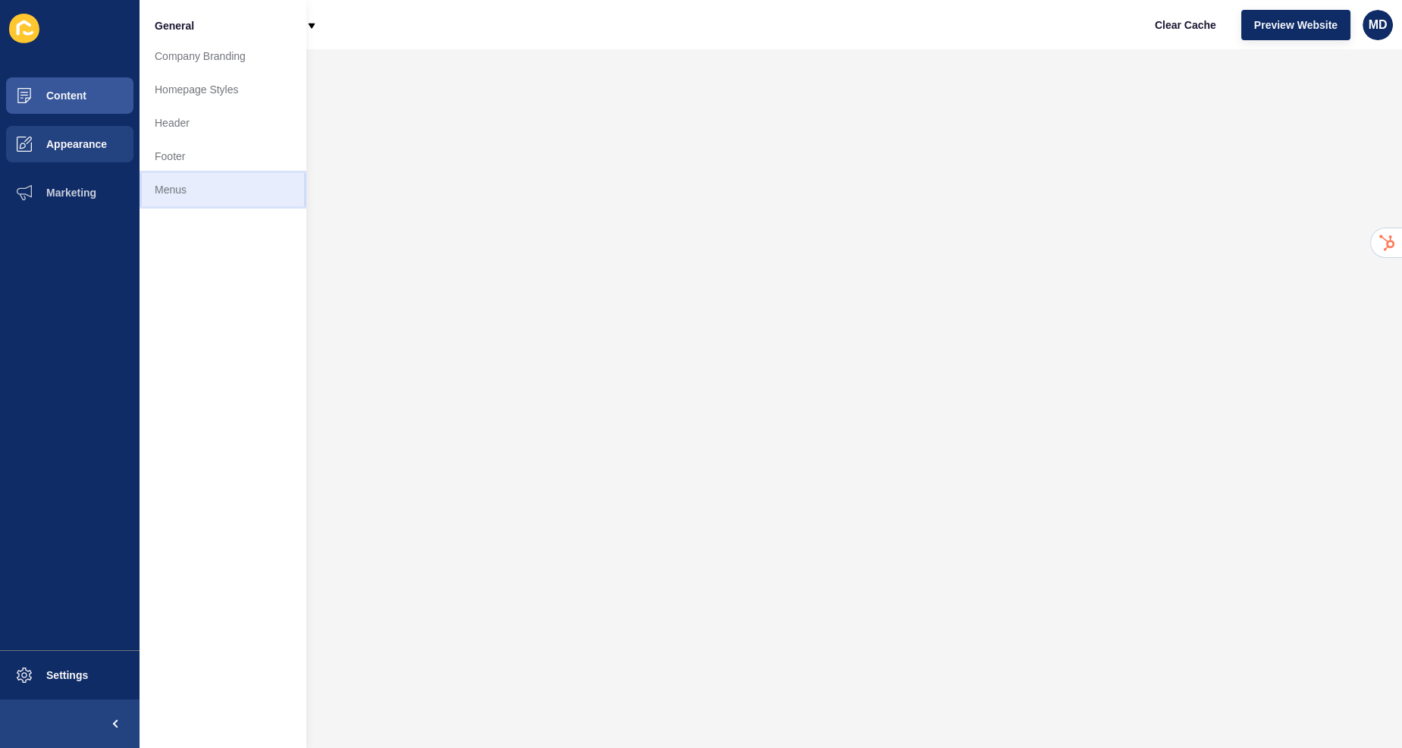
click at [170, 194] on link "Menus" at bounding box center [223, 189] width 167 height 33
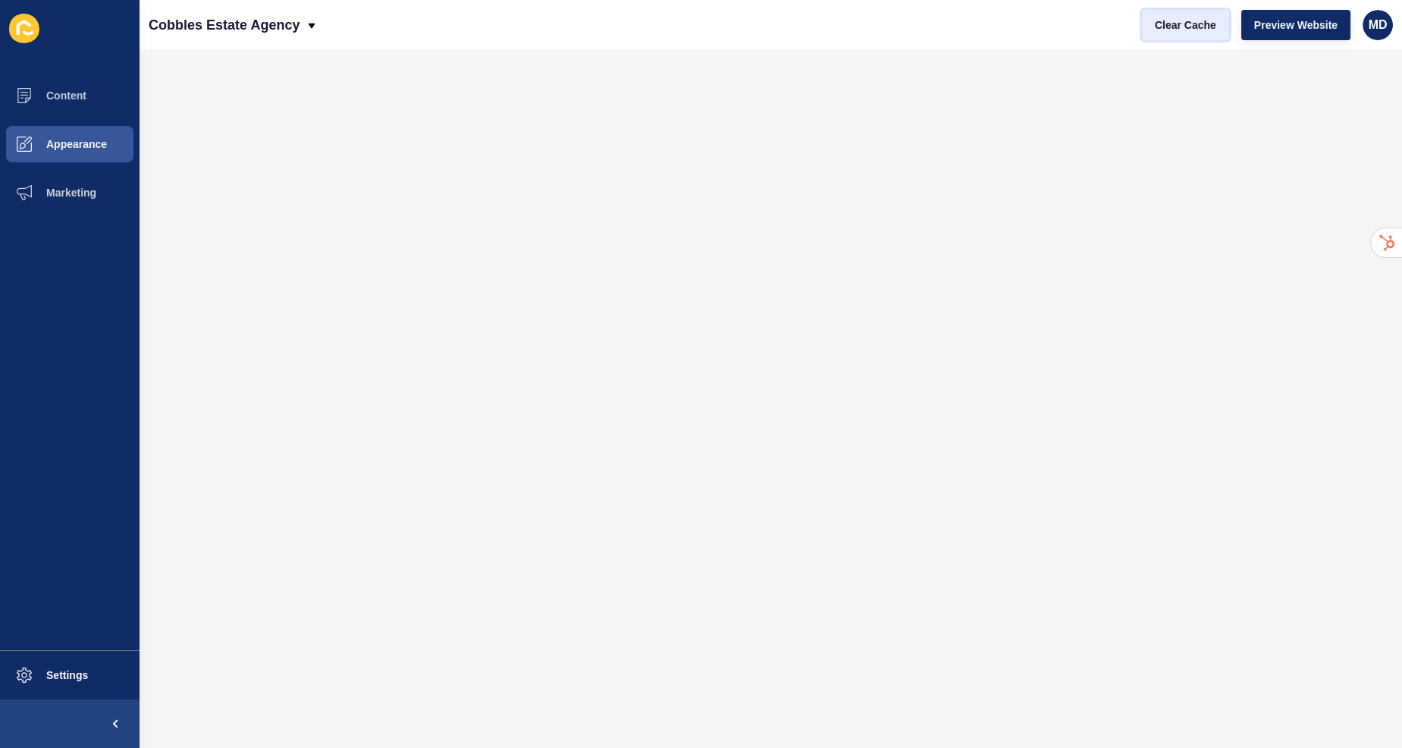
click at [1173, 20] on span "Clear Cache" at bounding box center [1185, 24] width 61 height 15
click at [1264, 33] on button "Preview Website" at bounding box center [1296, 25] width 109 height 30
